Goal: Obtain resource: Download file/media

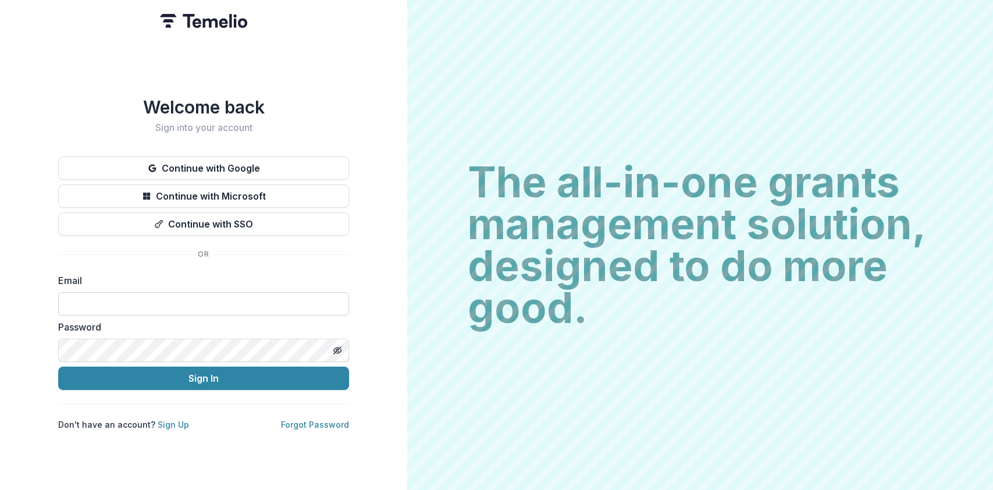
click at [110, 300] on input at bounding box center [203, 303] width 291 height 23
type input "**********"
click at [163, 349] on form "**********" at bounding box center [203, 331] width 291 height 116
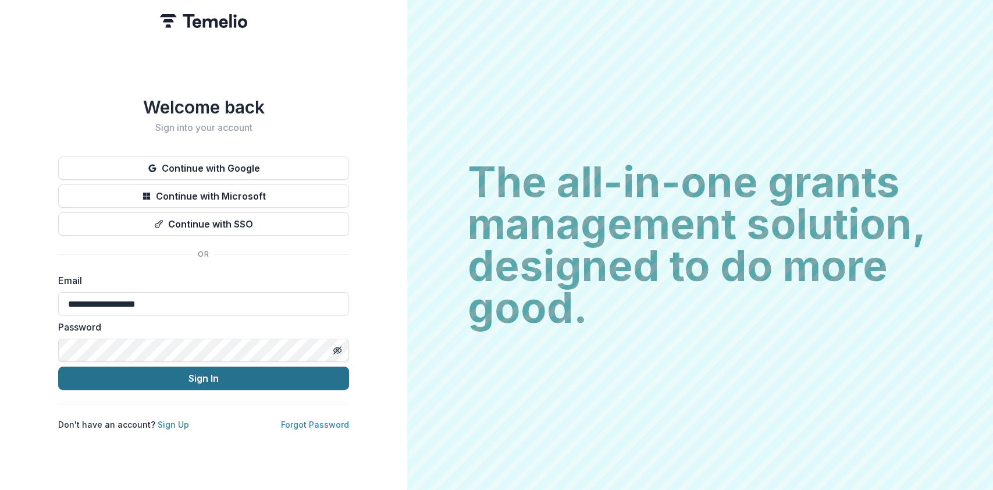
click at [213, 377] on button "Sign In" at bounding box center [203, 377] width 291 height 23
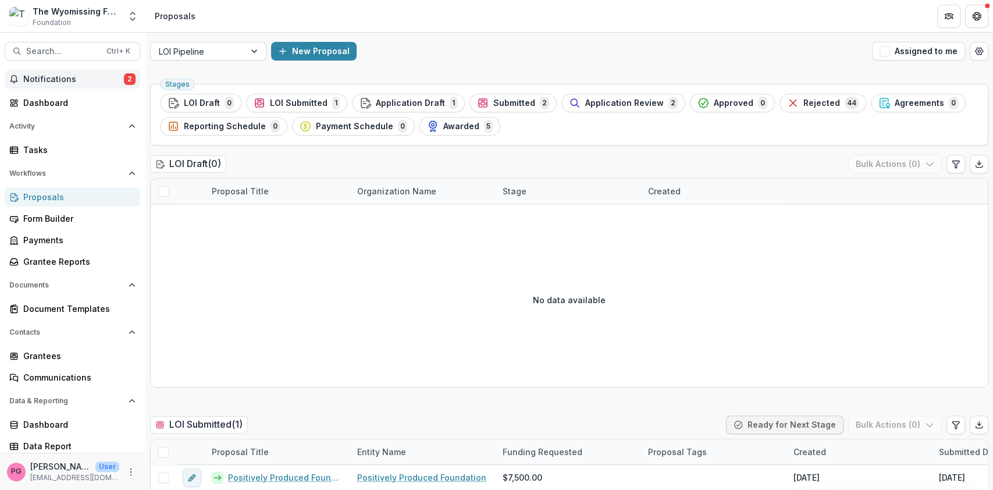
click at [106, 74] on span "Notifications" at bounding box center [73, 79] width 101 height 10
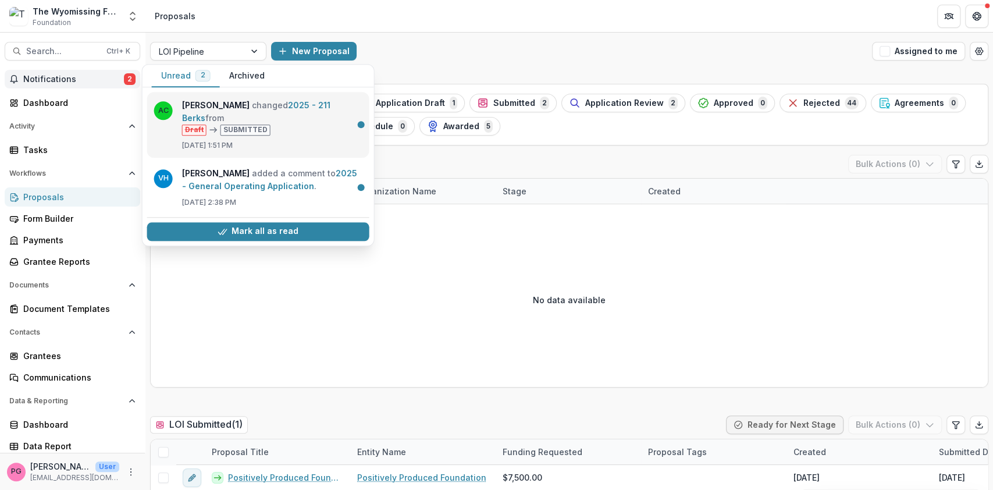
click at [249, 118] on link "2025 - 211 Berks" at bounding box center [256, 111] width 148 height 23
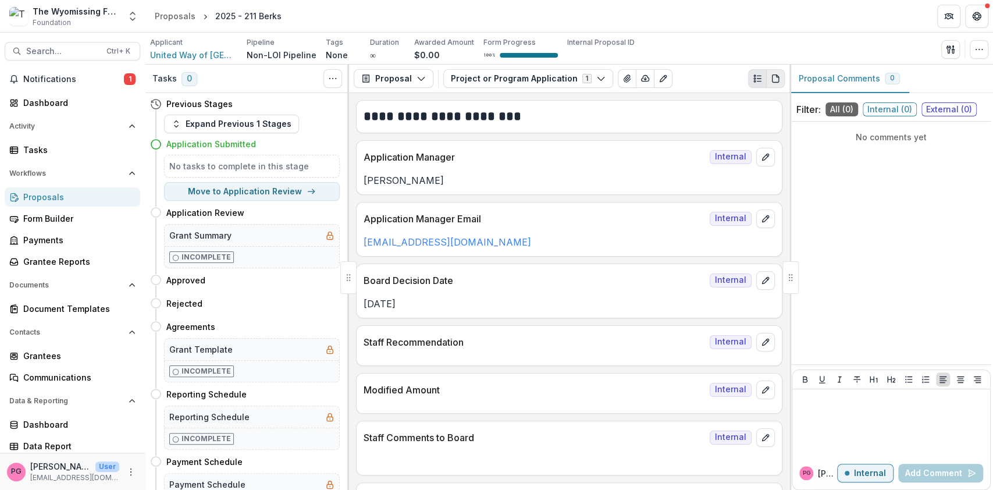
click at [777, 75] on icon "PDF view" at bounding box center [775, 79] width 6 height 8
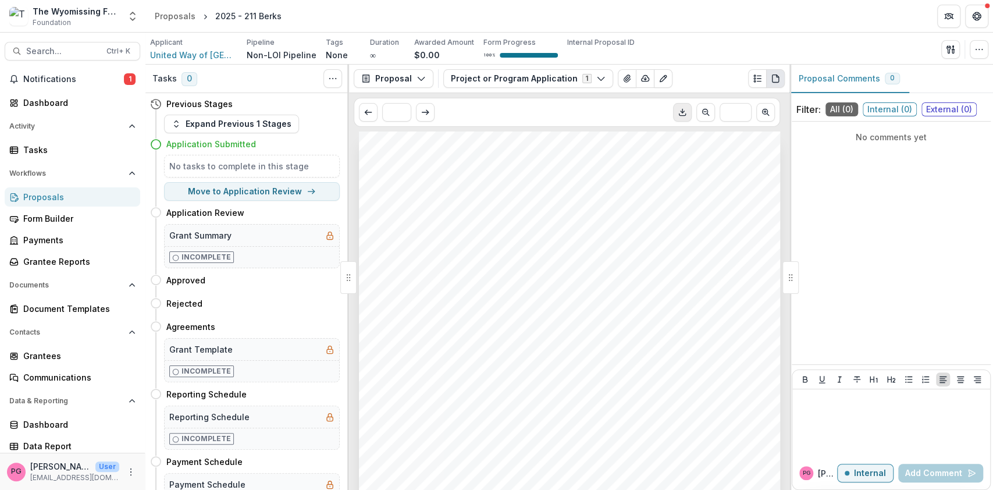
click at [682, 114] on icon "Download PDF" at bounding box center [681, 112] width 9 height 9
click at [622, 76] on icon "View Attached Files" at bounding box center [626, 78] width 9 height 9
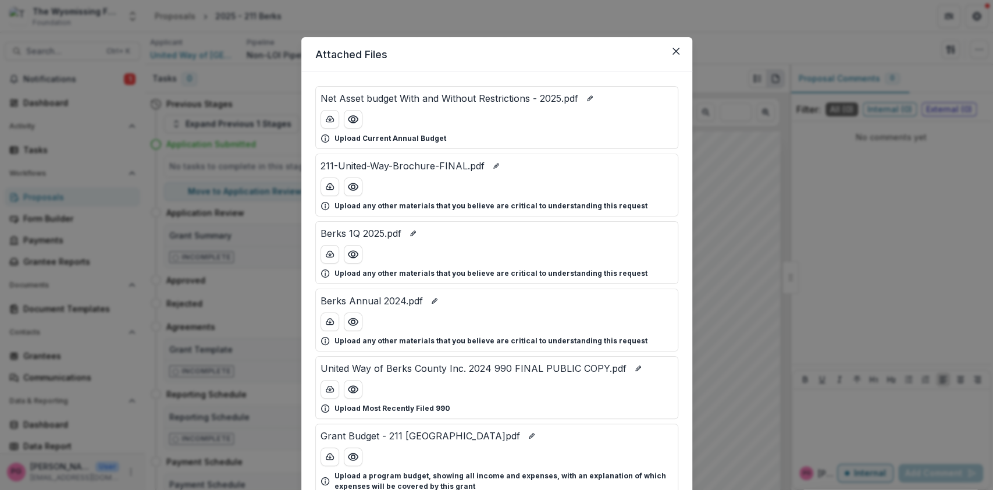
scroll to position [230, 0]
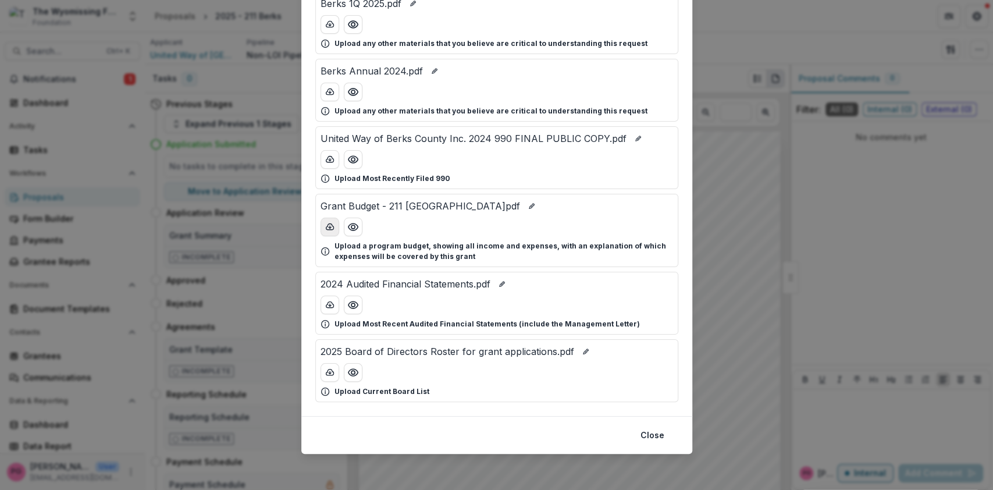
click at [325, 222] on icon "download-button" at bounding box center [329, 226] width 9 height 9
